Goal: Find specific page/section: Find specific page/section

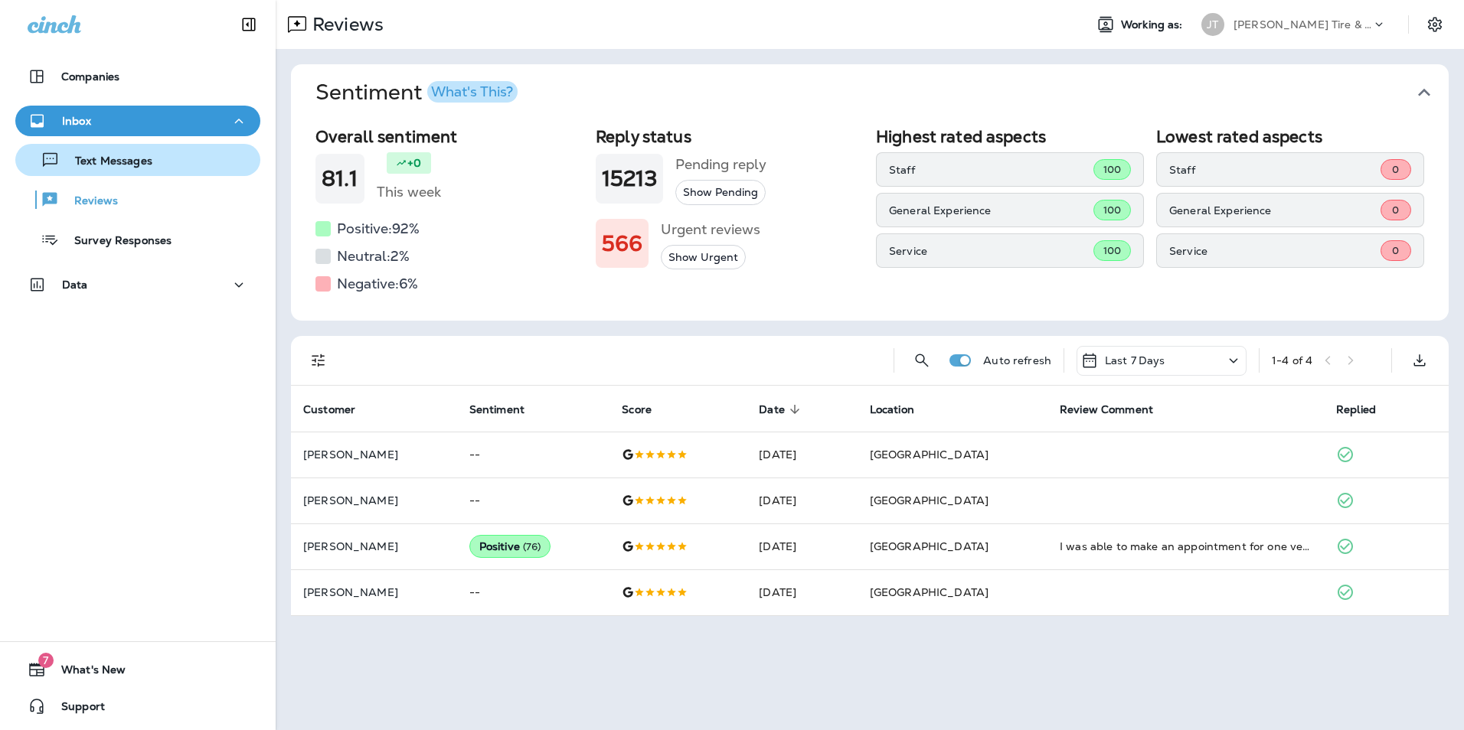
click at [110, 169] on div "Text Messages" at bounding box center [86, 160] width 131 height 23
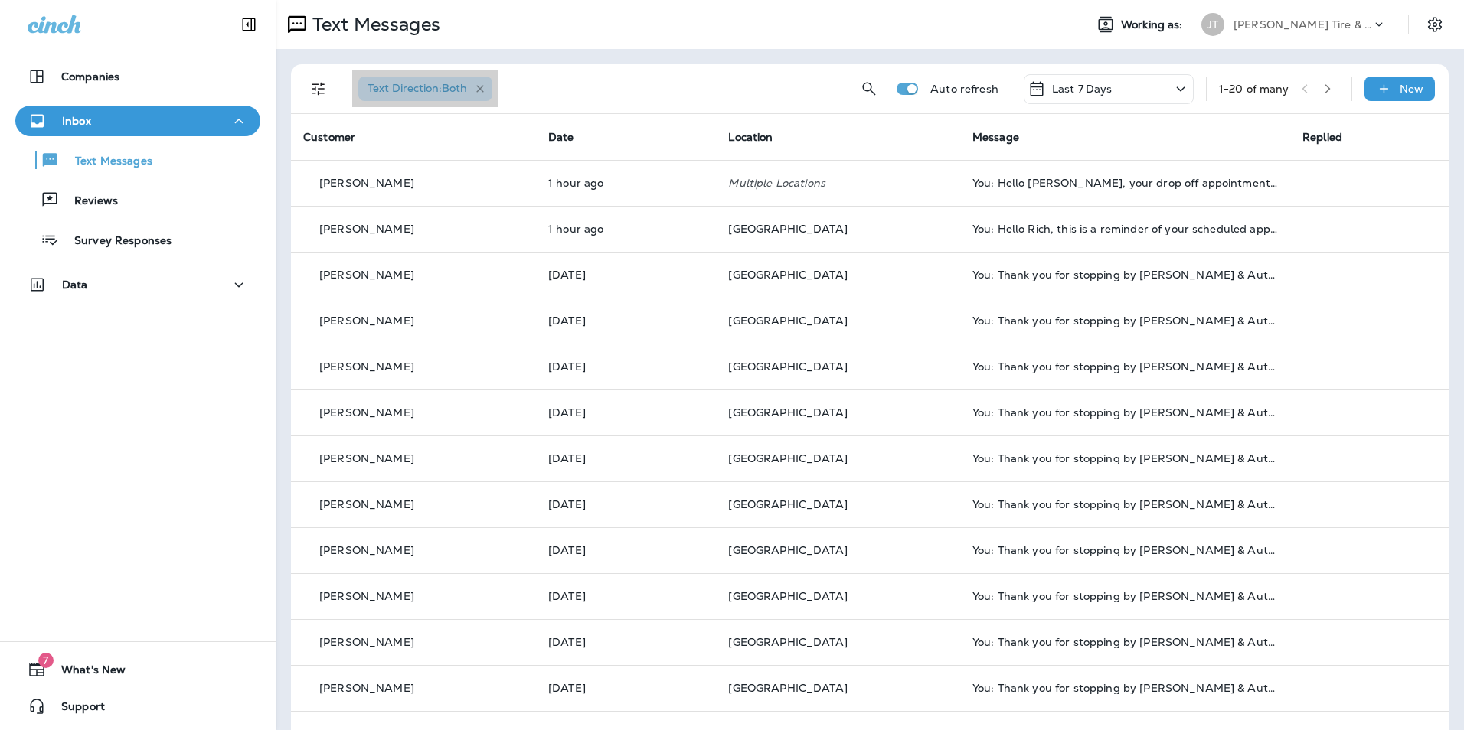
click at [483, 88] on icon "button" at bounding box center [480, 89] width 13 height 13
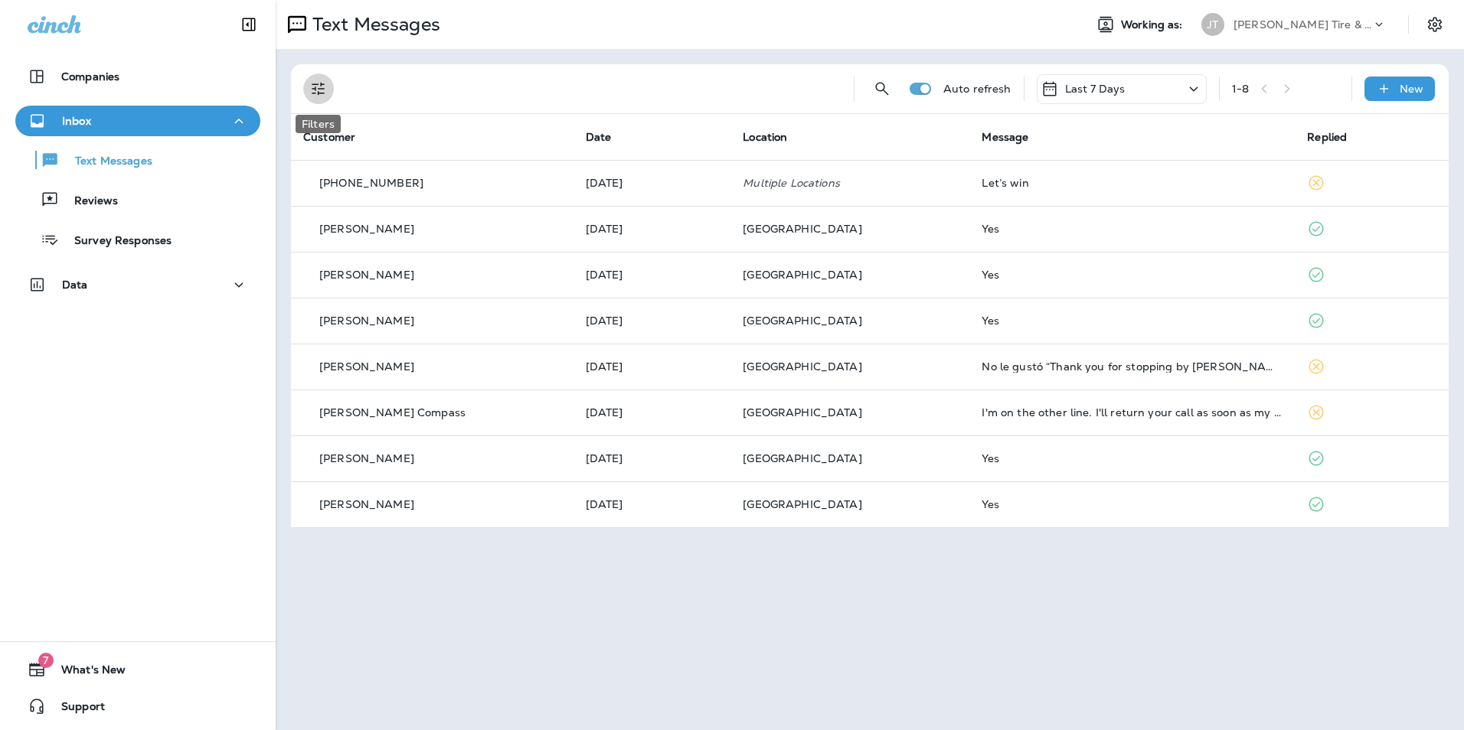
click at [324, 92] on icon "Filters" at bounding box center [318, 89] width 18 height 18
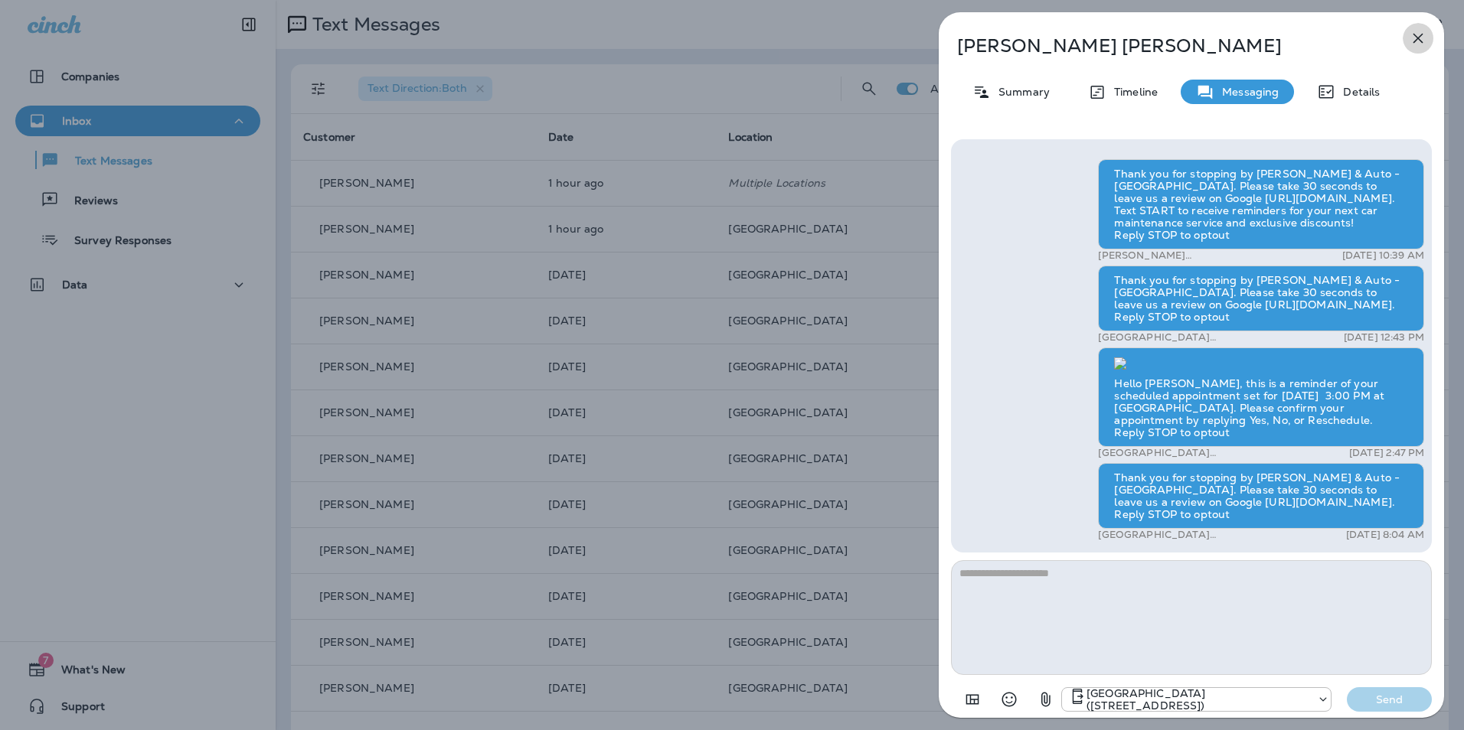
click at [1430, 38] on button "button" at bounding box center [1418, 38] width 31 height 31
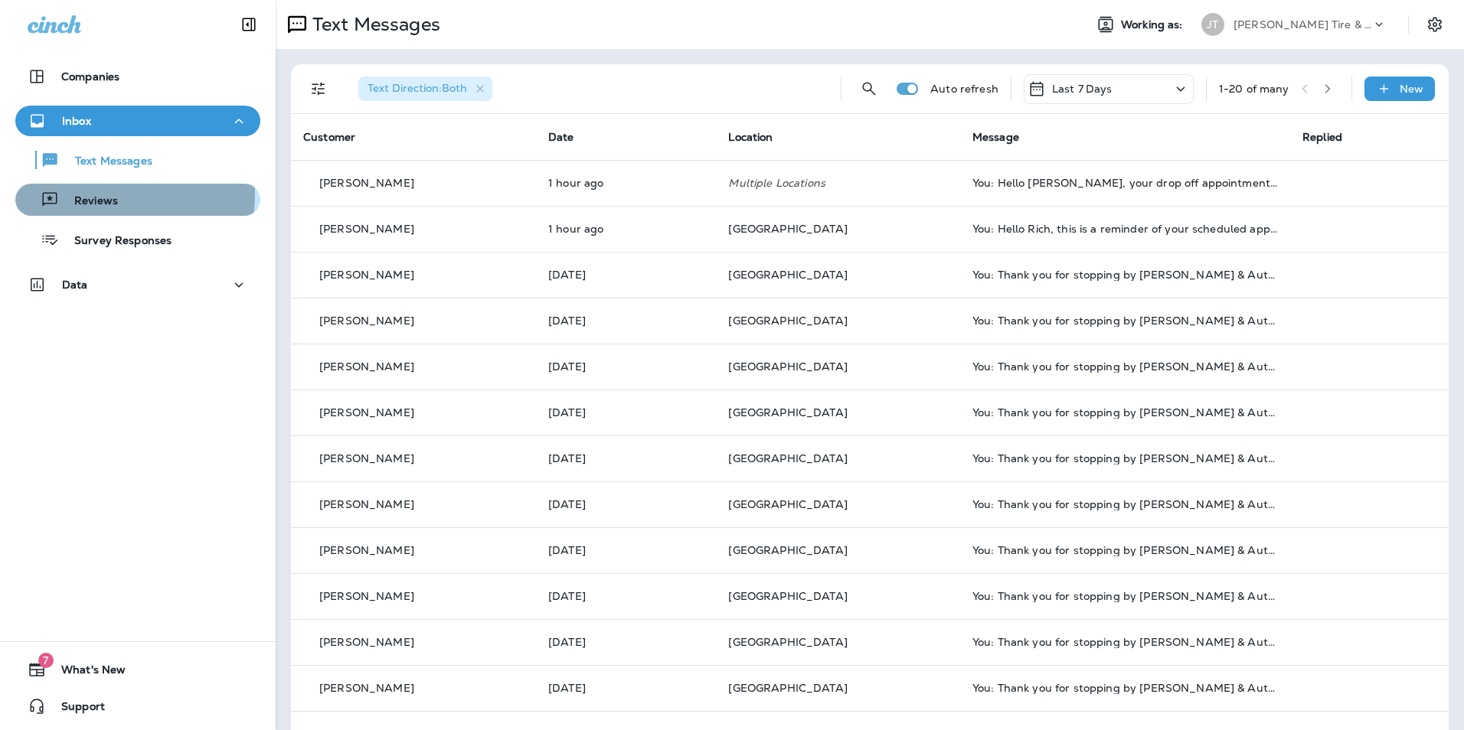
click at [82, 194] on p "Reviews" at bounding box center [88, 201] width 59 height 15
